Goal: Task Accomplishment & Management: Manage account settings

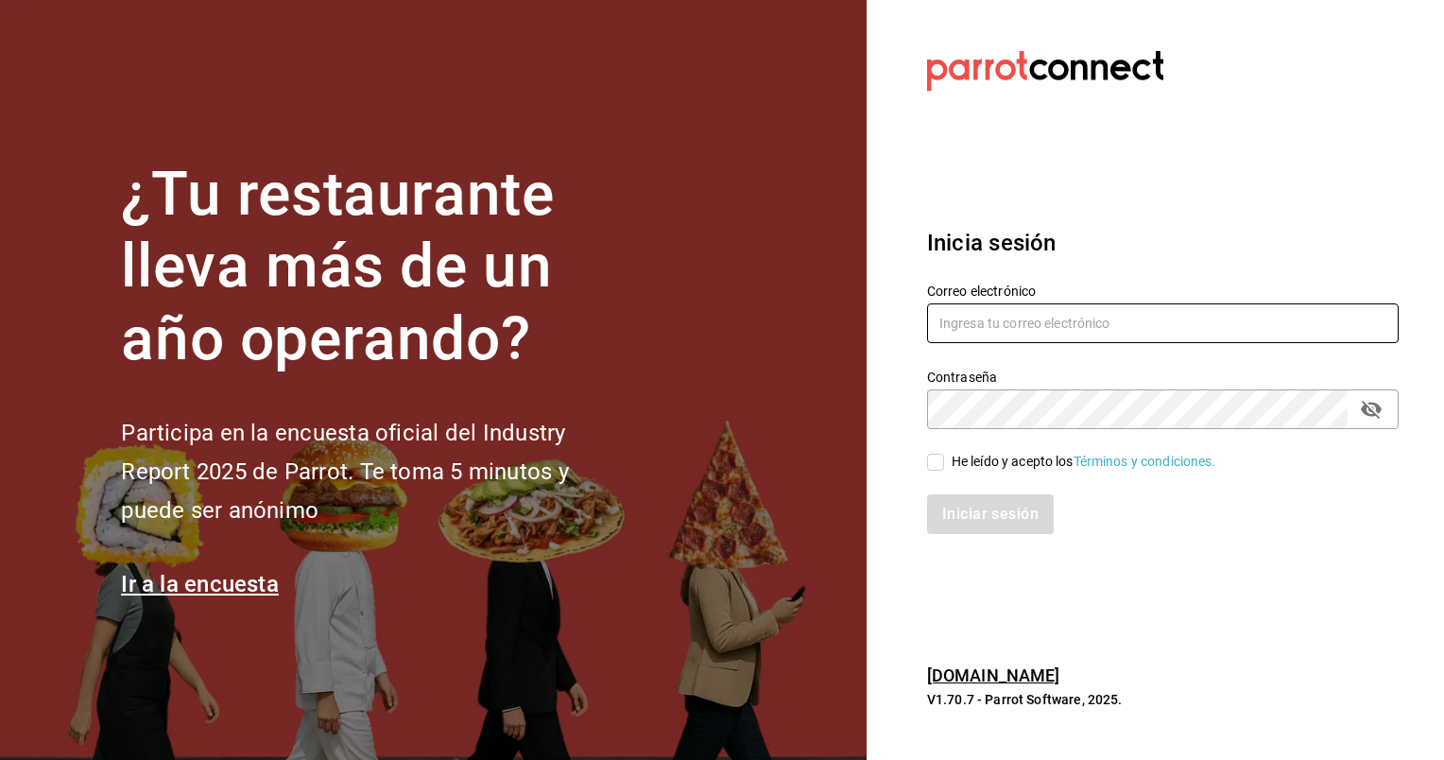
click at [955, 314] on input "text" at bounding box center [1162, 323] width 471 height 40
type input "B"
type input "O"
type input "o"
type input "[PERSON_NAME][EMAIL_ADDRESS][DOMAIN_NAME]"
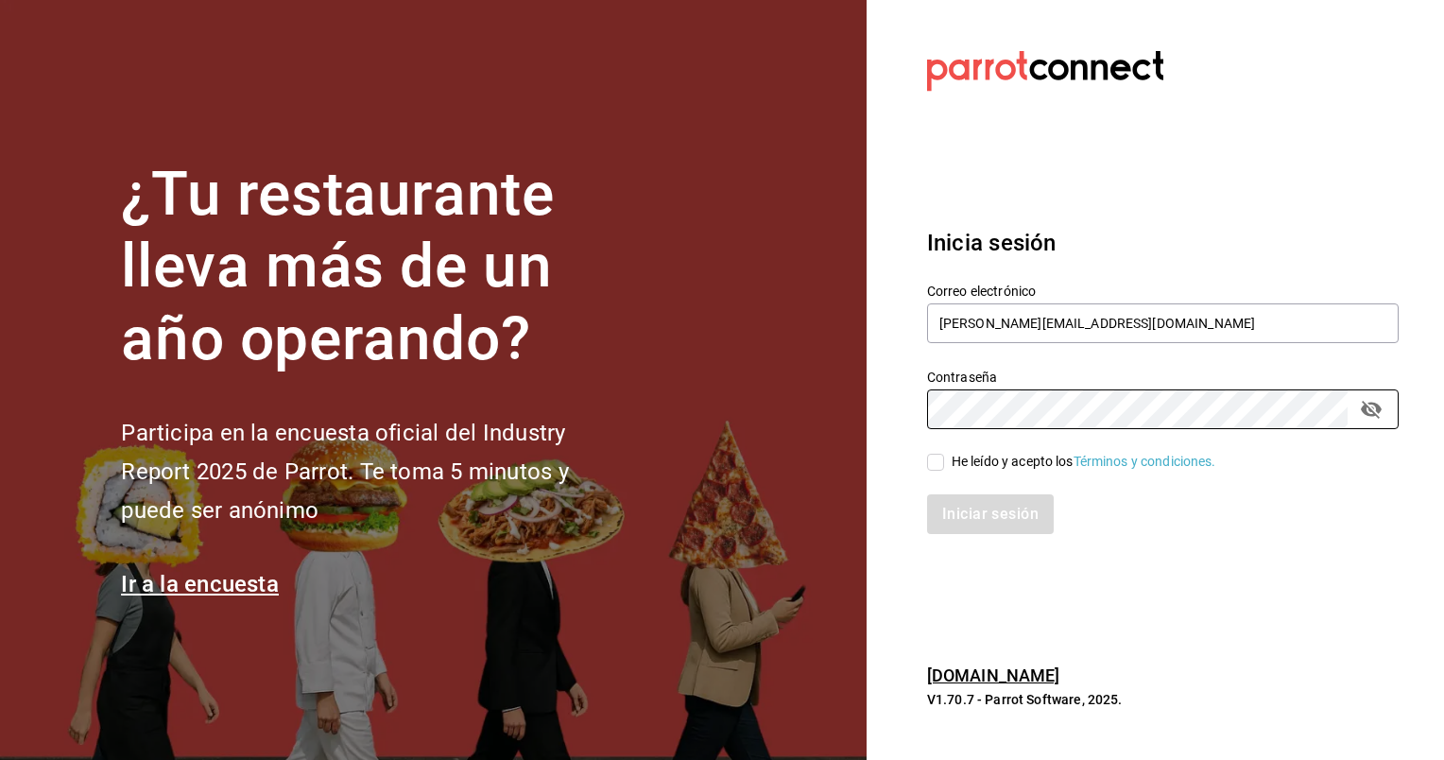
click at [942, 458] on input "He leído y acepto los Términos y condiciones." at bounding box center [935, 462] width 17 height 17
checkbox input "true"
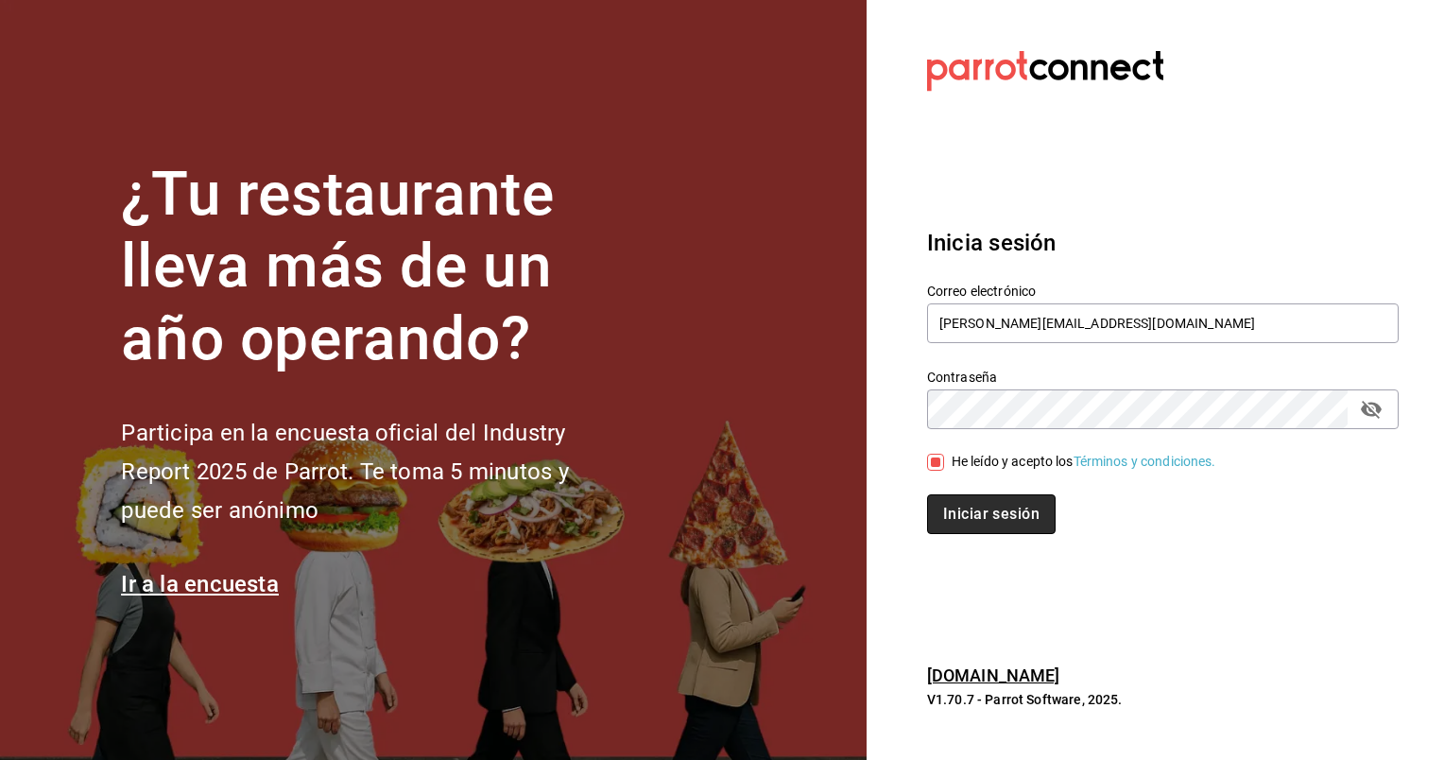
click at [976, 514] on button "Iniciar sesión" at bounding box center [991, 514] width 129 height 40
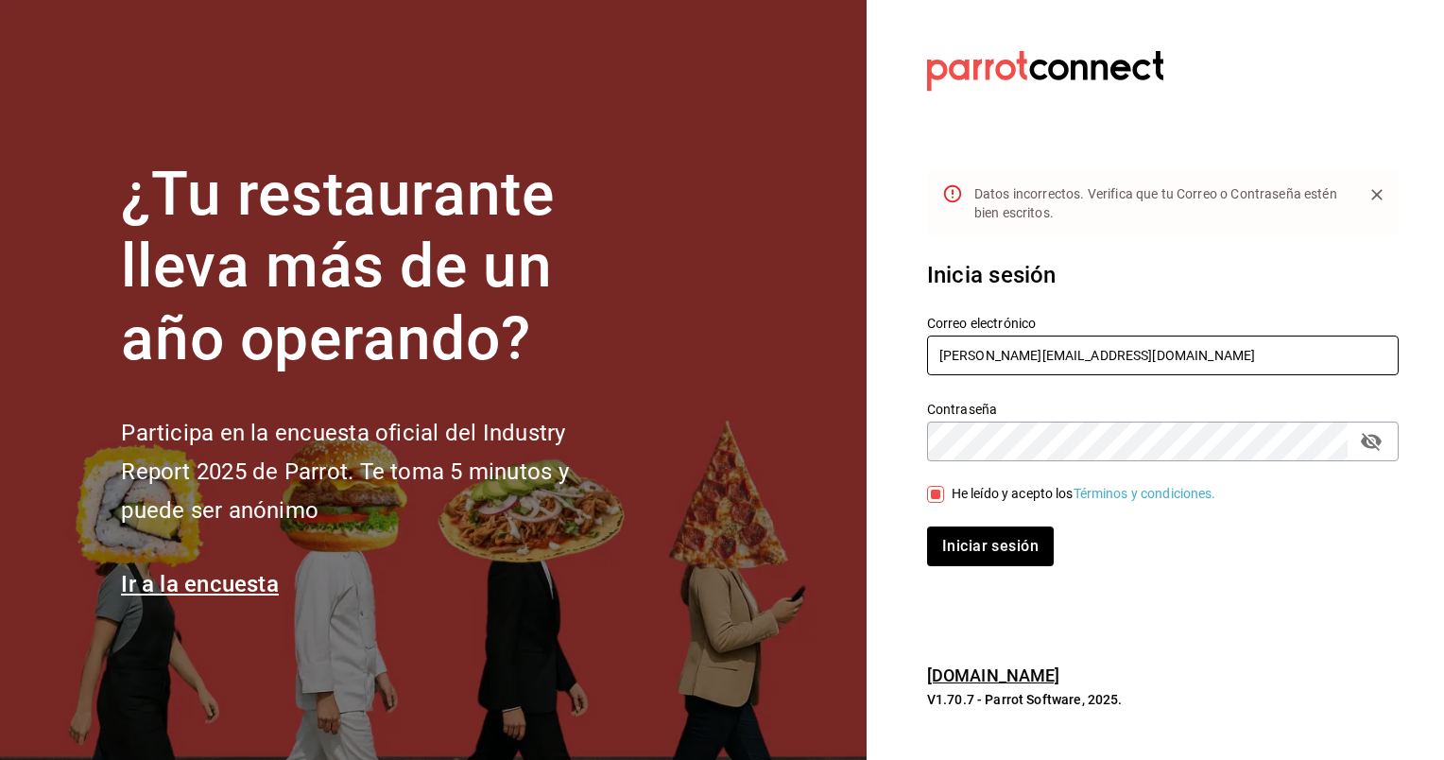
click at [1153, 339] on input "[PERSON_NAME][EMAIL_ADDRESS][DOMAIN_NAME]" at bounding box center [1162, 355] width 471 height 40
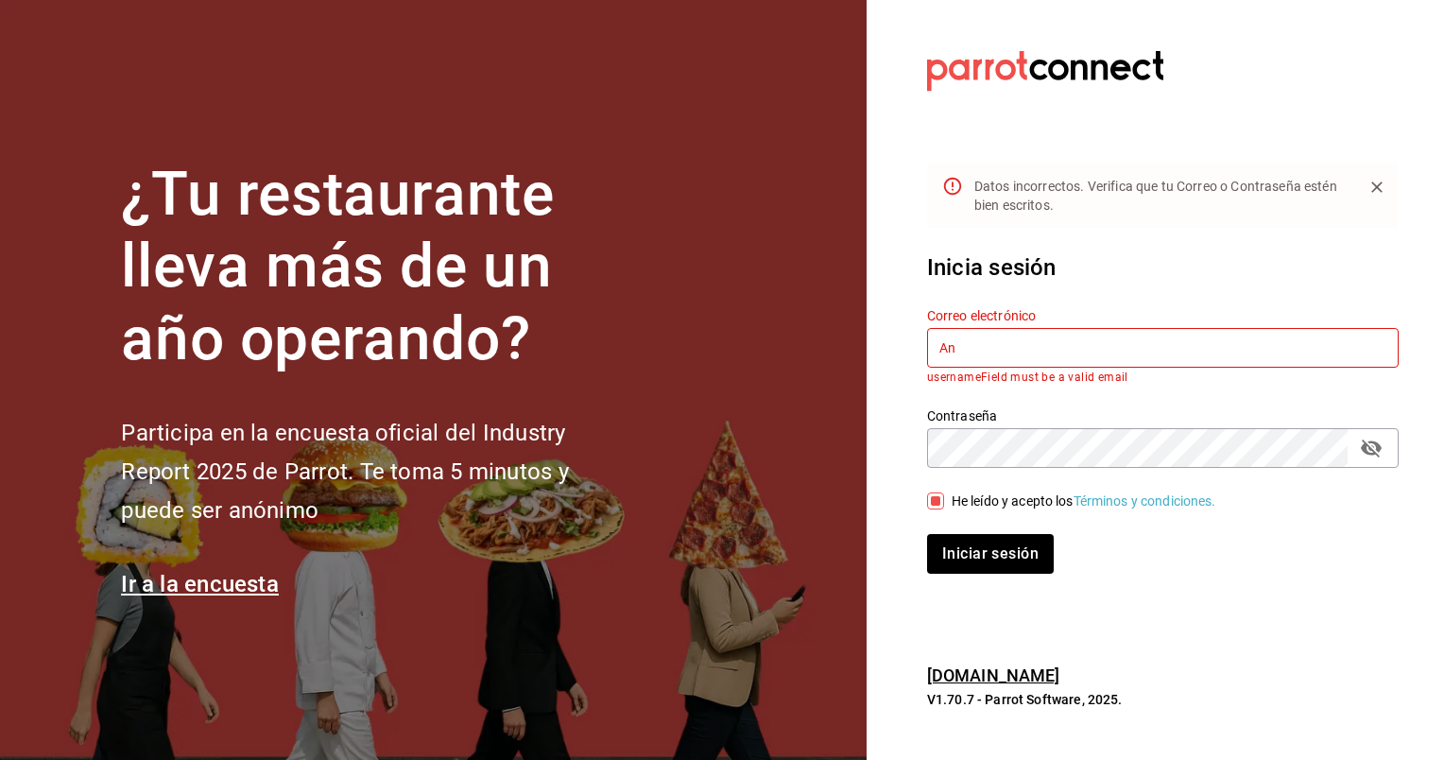
type input "A"
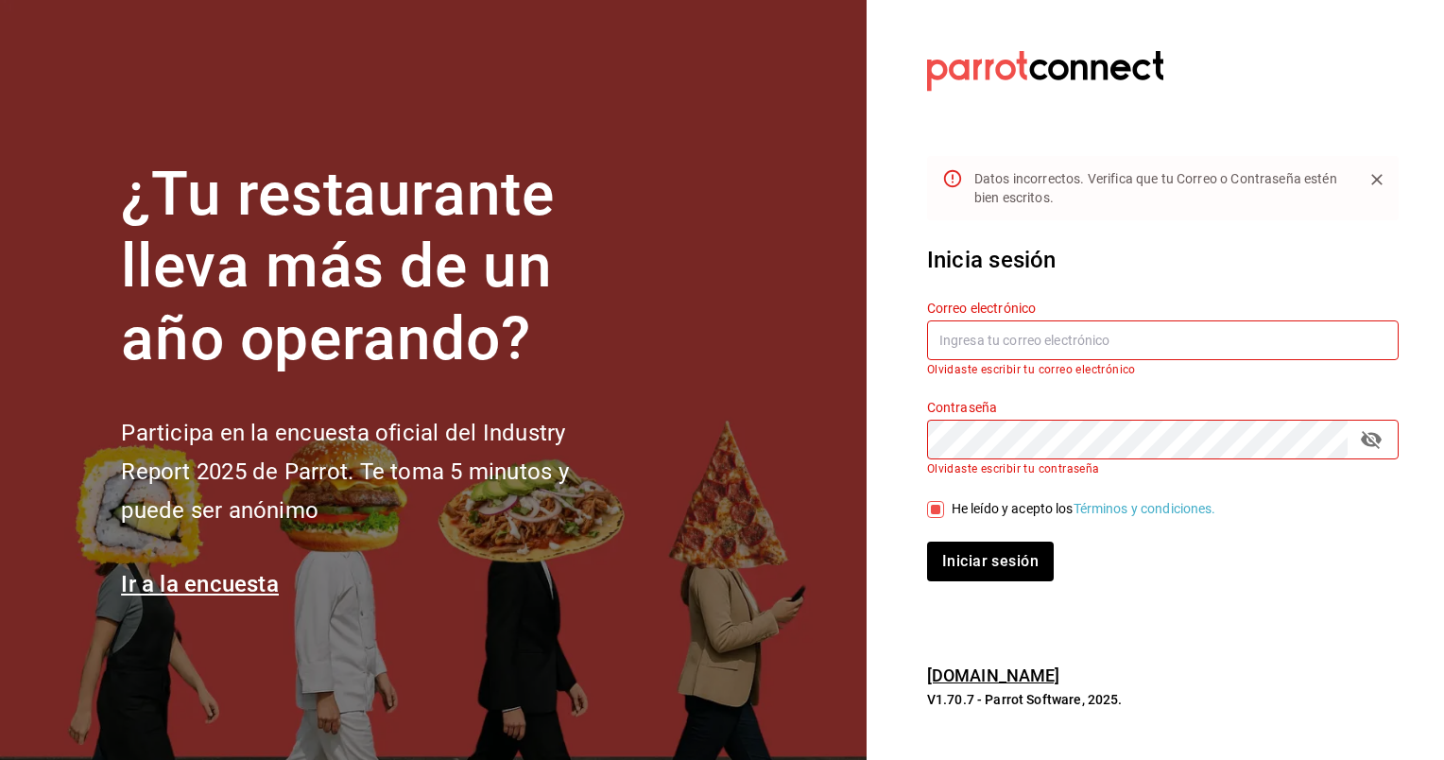
click at [990, 350] on input "text" at bounding box center [1162, 340] width 471 height 40
type input "ofelia2"
